Goal: Use online tool/utility

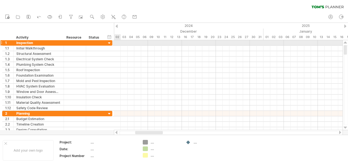
click at [110, 43] on div at bounding box center [109, 43] width 5 height 5
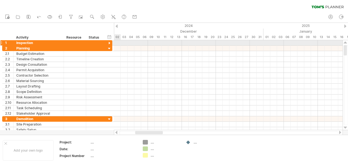
click at [110, 42] on div at bounding box center [109, 43] width 5 height 5
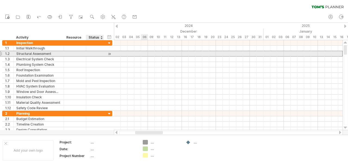
click at [93, 54] on div at bounding box center [95, 53] width 12 height 5
click at [0, 0] on input "text" at bounding box center [0, 0] width 0 height 0
click at [109, 52] on div at bounding box center [109, 54] width 5 height 6
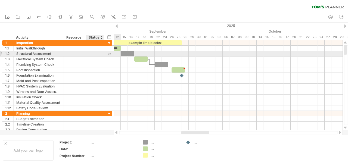
click at [109, 52] on div at bounding box center [109, 54] width 5 height 6
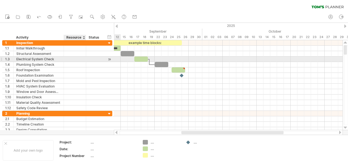
click at [76, 59] on div at bounding box center [75, 59] width 17 height 5
click at [76, 59] on input "text" at bounding box center [75, 59] width 17 height 5
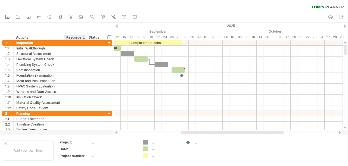
click at [84, 33] on div "hide start/end/duration show start/end/duration ******** Activity ******** Reso…" at bounding box center [57, 31] width 114 height 17
click at [83, 36] on div at bounding box center [84, 37] width 2 height 5
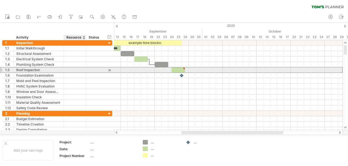
click at [99, 71] on div at bounding box center [95, 69] width 12 height 5
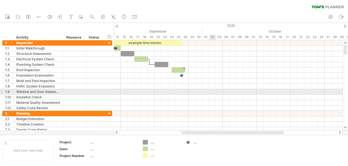
click at [213, 91] on div at bounding box center [228, 91] width 229 height 5
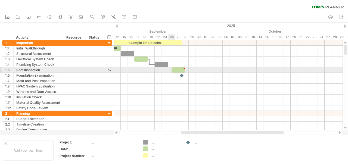
type textarea "**********"
